Goal: Check status

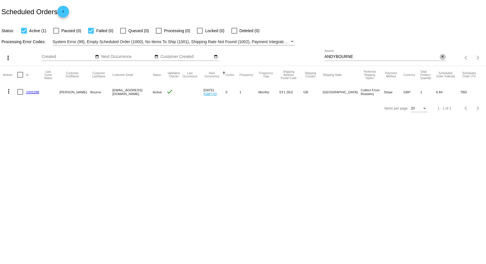
click at [442, 56] on mat-icon "close" at bounding box center [442, 56] width 4 height 5
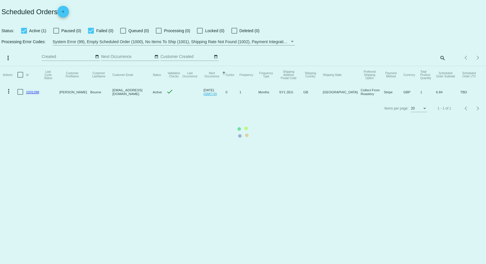
click at [442, 66] on mat-table "Actions Id Last Cycle Status Customer FirstName Customer LastName Customer Emai…" at bounding box center [243, 83] width 486 height 34
click at [441, 66] on mat-table "Actions Id Last Cycle Status Customer FirstName Customer LastName Customer Emai…" at bounding box center [243, 83] width 486 height 34
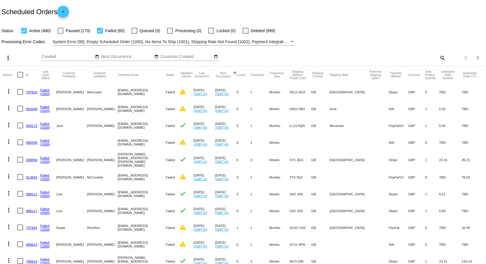
click at [438, 57] on mat-icon "search" at bounding box center [441, 57] width 7 height 9
click at [416, 57] on input "Search" at bounding box center [384, 56] width 121 height 5
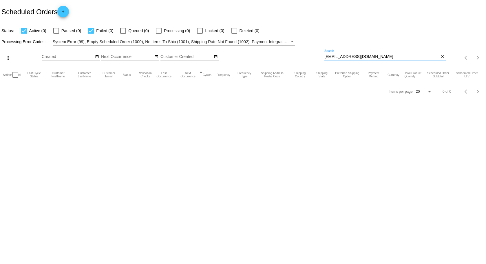
type input "[EMAIL_ADDRESS][DOMAIN_NAME]"
click at [419, 58] on input "[EMAIL_ADDRESS][DOMAIN_NAME]" at bounding box center [381, 56] width 115 height 5
